Goal: Information Seeking & Learning: Learn about a topic

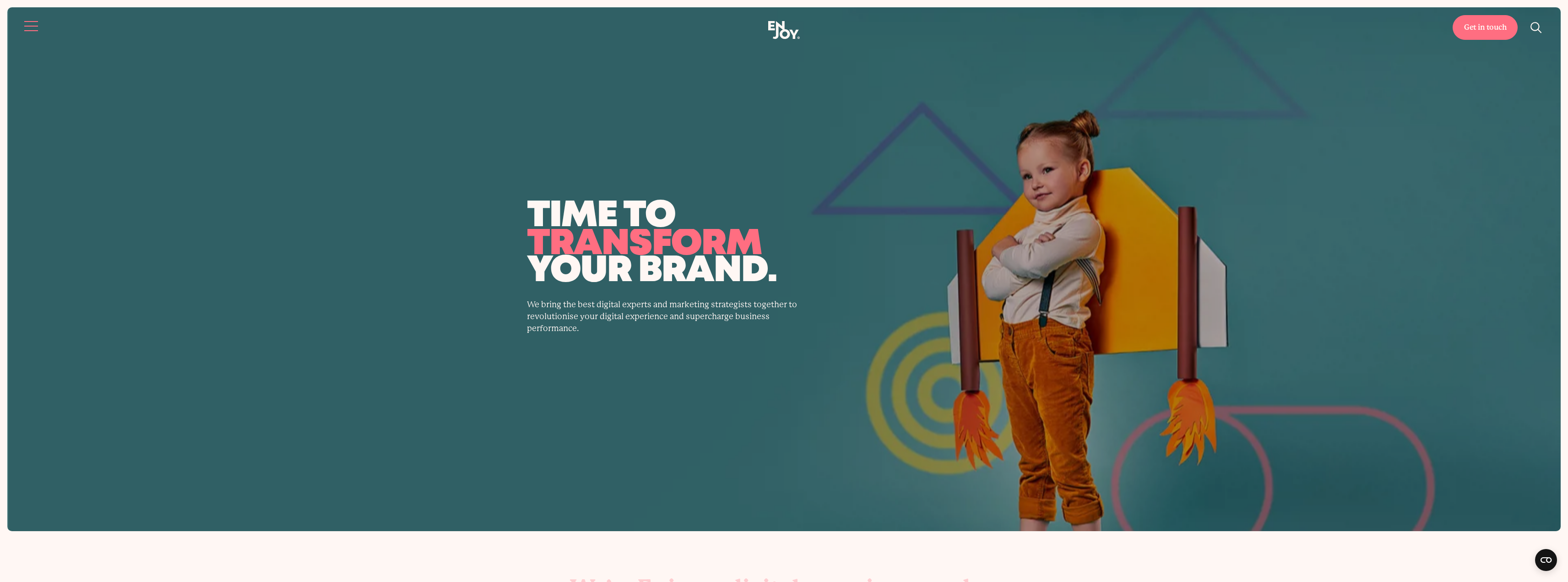
click at [27, 24] on button "Site navigation" at bounding box center [31, 26] width 19 height 19
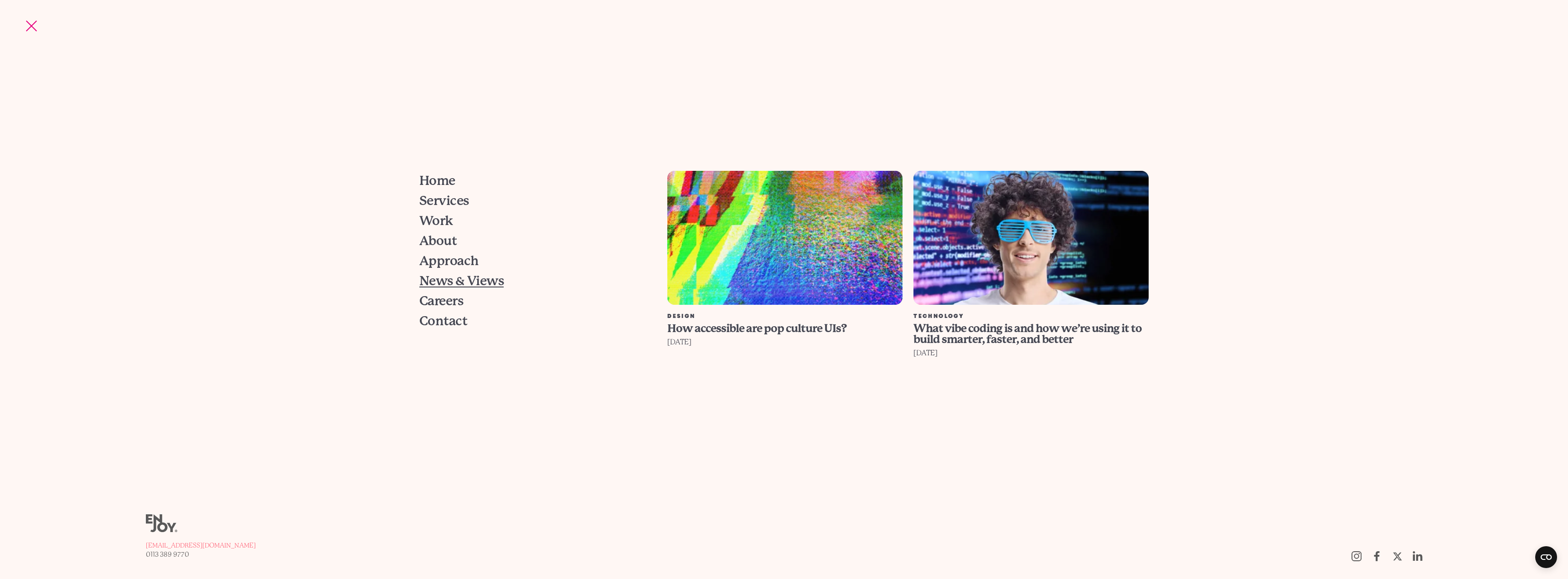
click at [456, 283] on span "News & Views" at bounding box center [461, 281] width 85 height 13
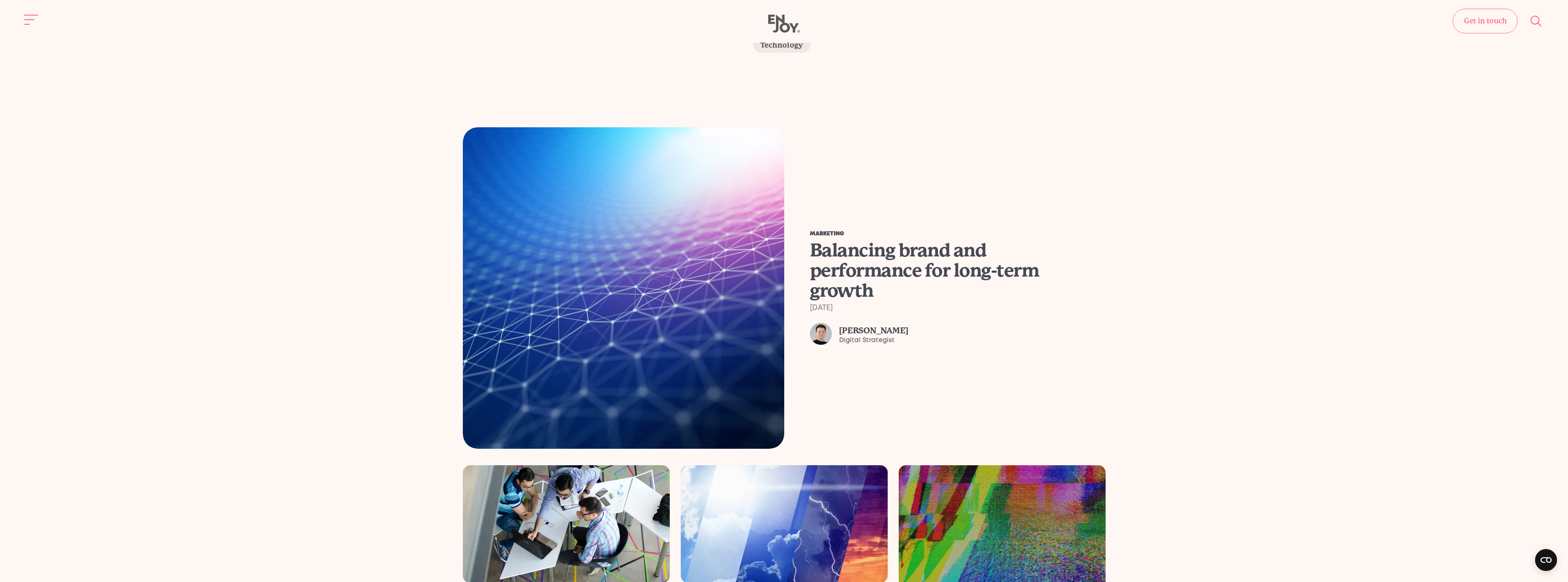
scroll to position [183, 0]
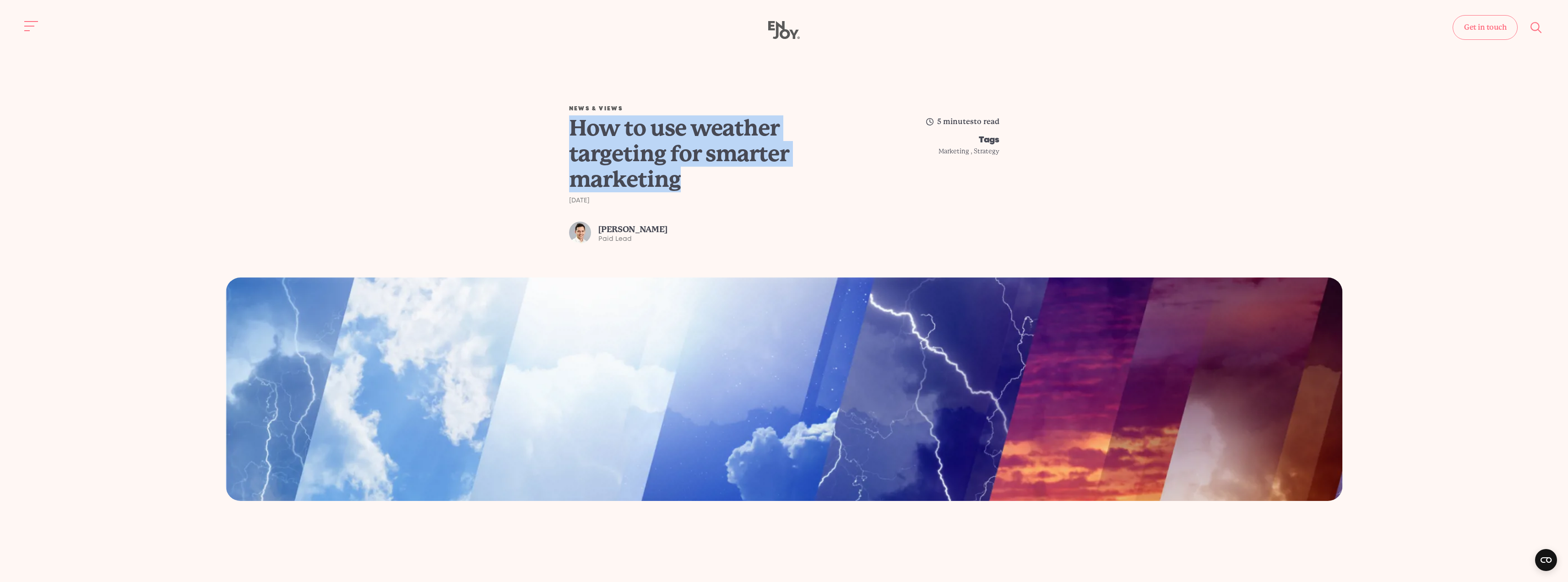
drag, startPoint x: 727, startPoint y: 171, endPoint x: 566, endPoint y: 123, distance: 168.0
click at [566, 123] on div "News & Views How to use weather targeting for smarter marketing 14th July 2025 …" at bounding box center [784, 175] width 1553 height 138
copy h1 "How to use weather targeting for smarter marketing"
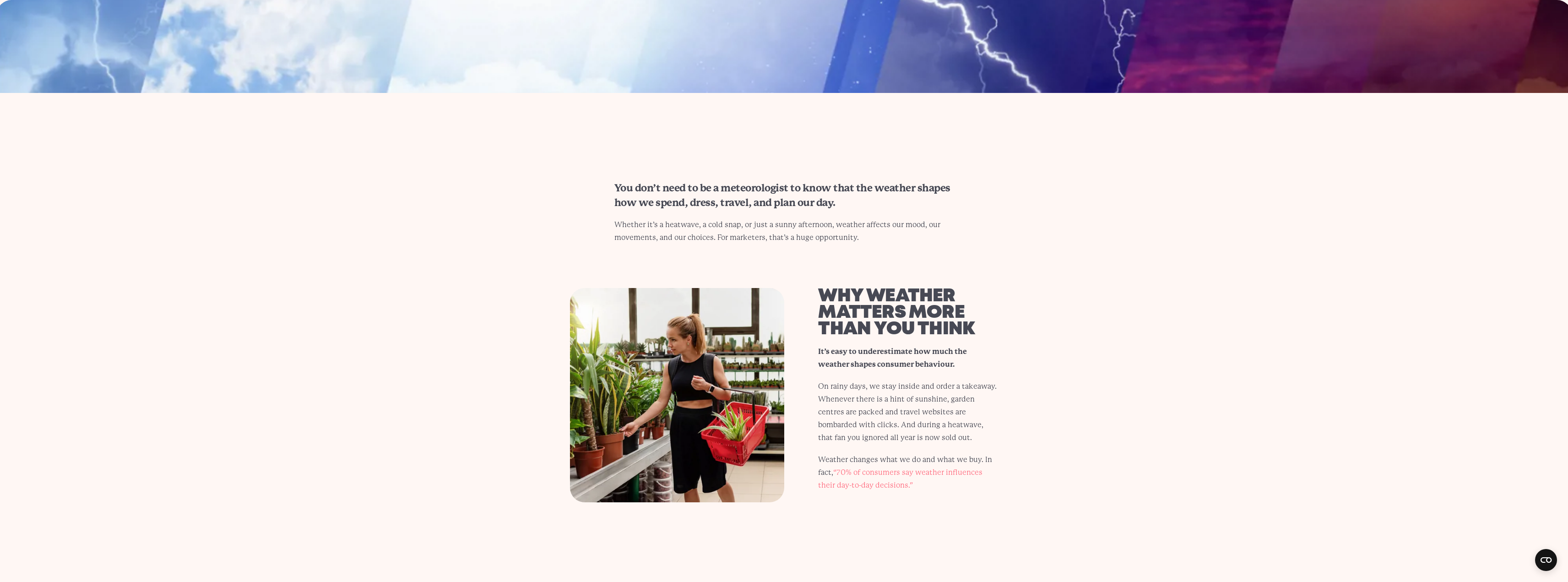
scroll to position [412, 0]
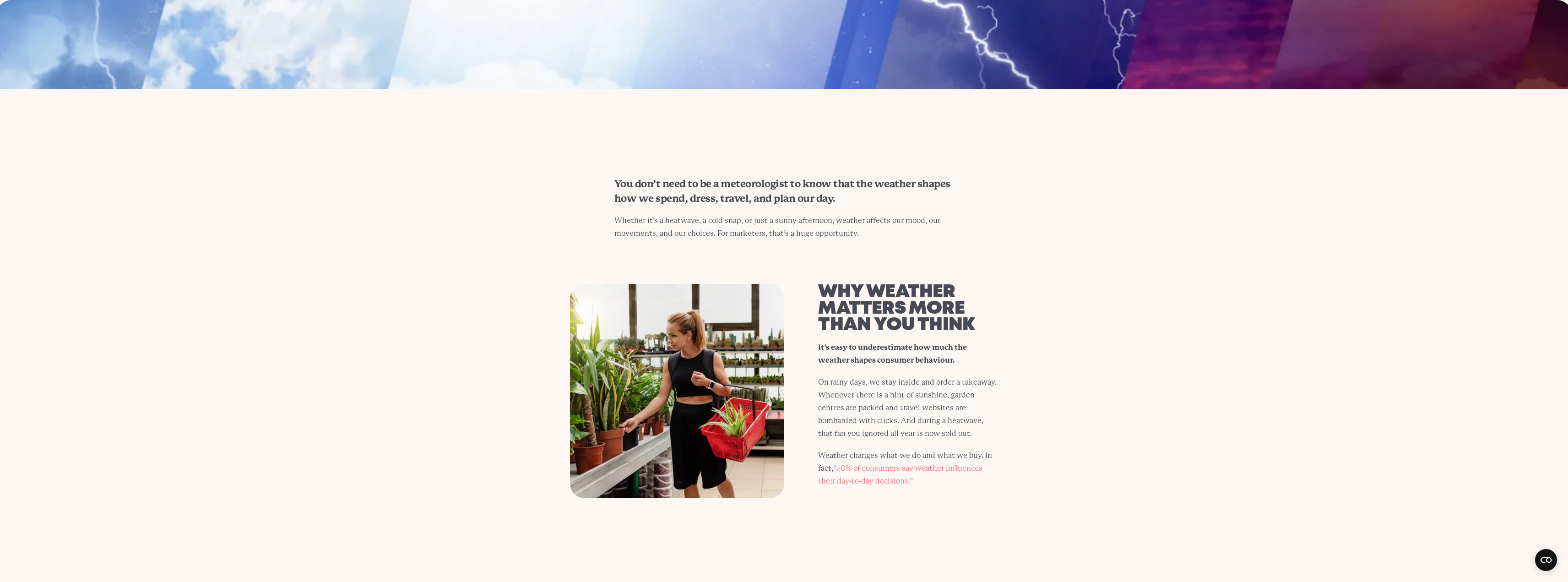
drag, startPoint x: 913, startPoint y: 435, endPoint x: 819, endPoint y: 384, distance: 106.9
click at [819, 384] on p "On rainy days, we stay inside and order a takeaway. Whenever there is a hint of…" at bounding box center [908, 408] width 180 height 64
copy p "On rainy days, we stay inside and order a takeaway. Whenever there is a hint of…"
